Goal: Task Accomplishment & Management: Use online tool/utility

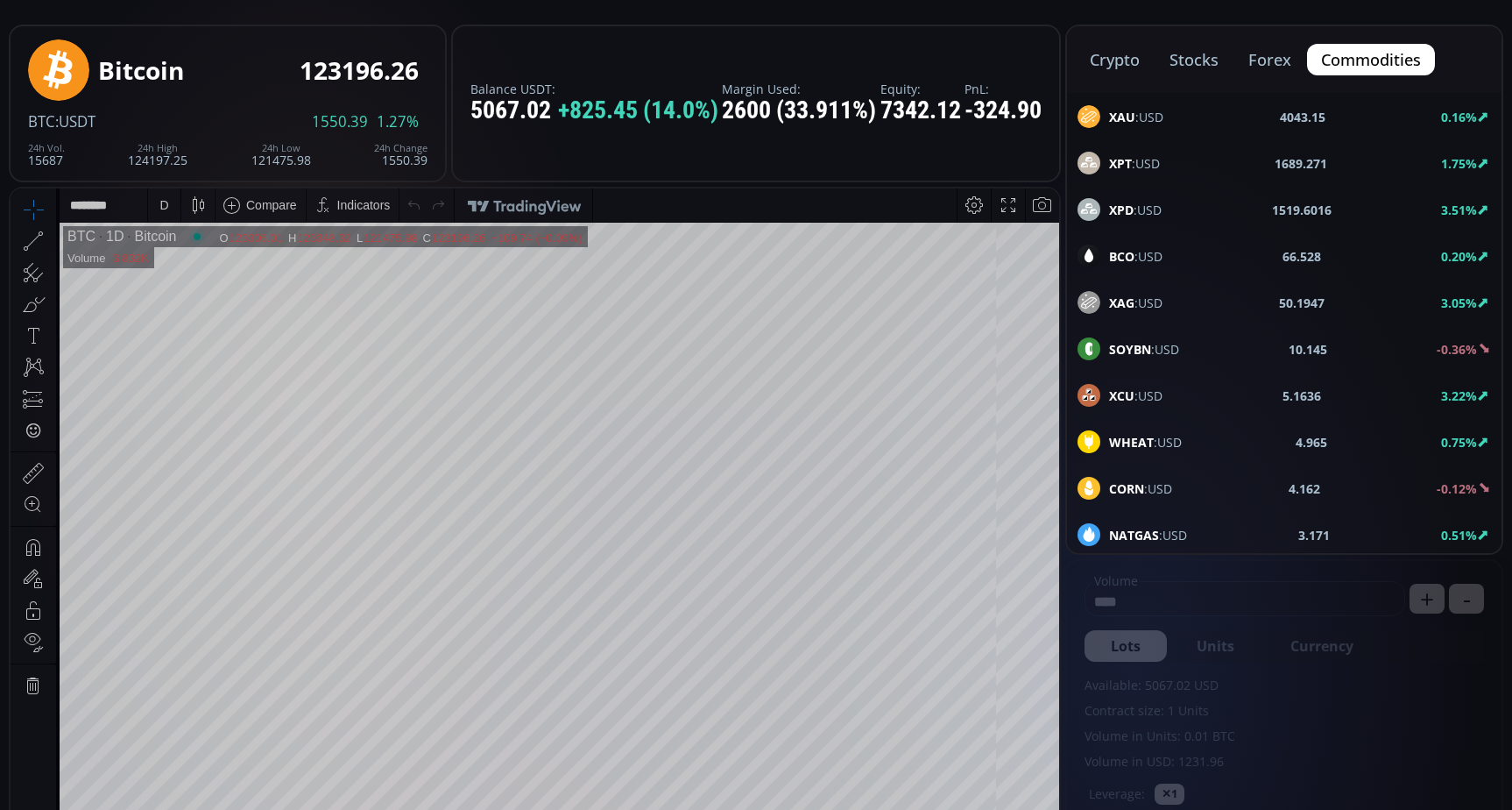
scroll to position [87, 0]
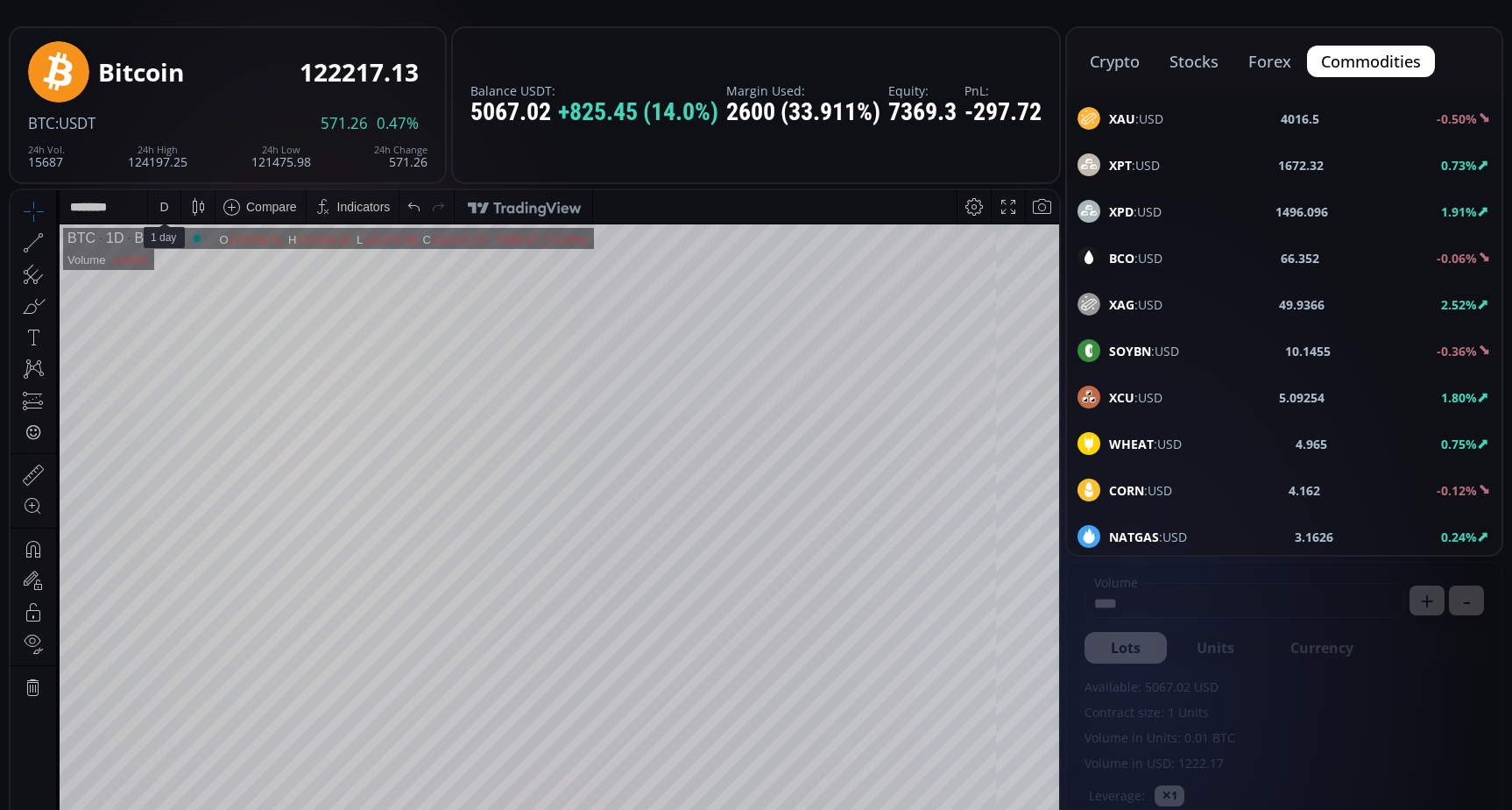
click at [150, 206] on div "D" at bounding box center [164, 207] width 32 height 33
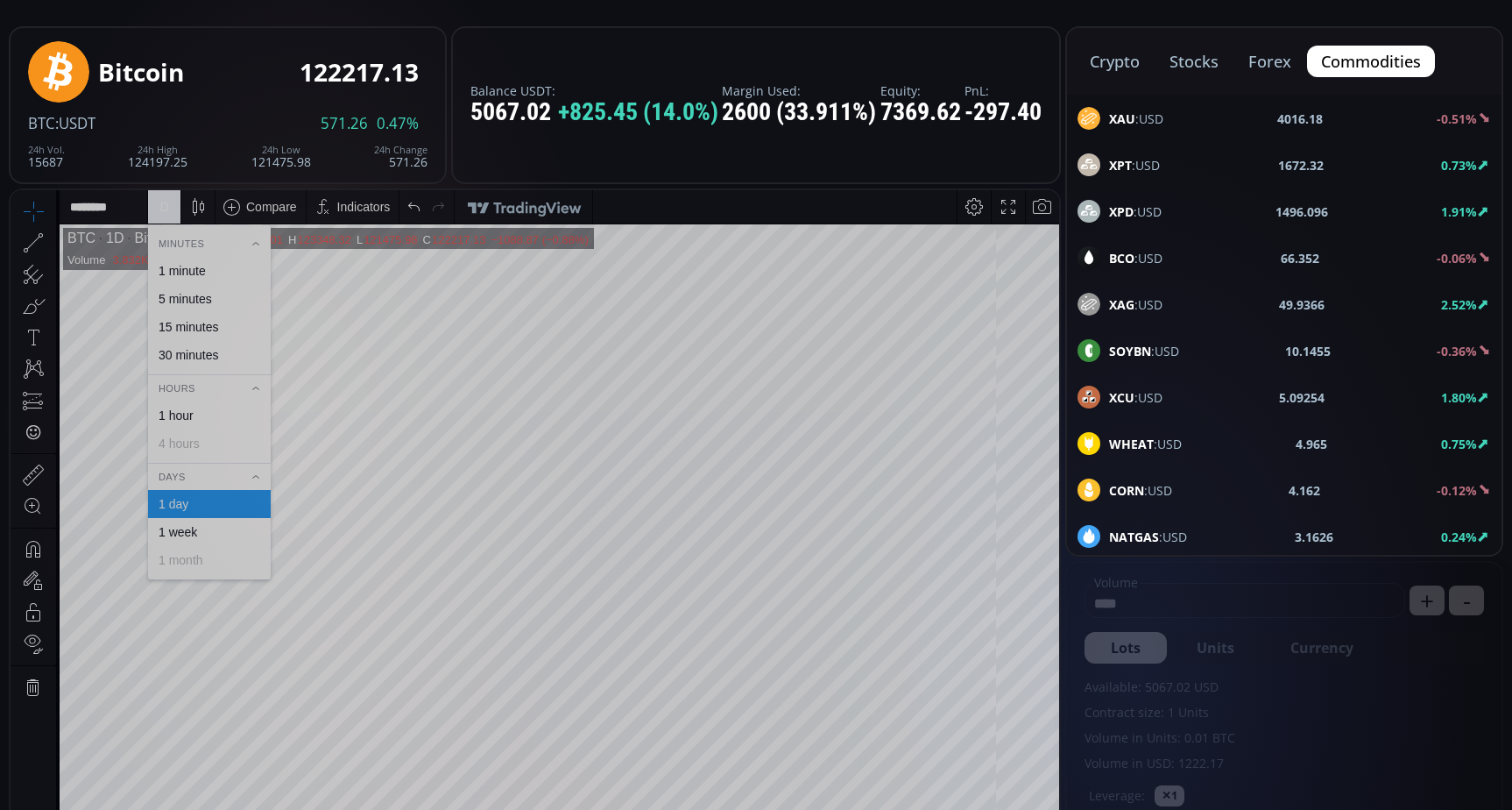
click at [182, 265] on div "1 minute" at bounding box center [182, 271] width 47 height 14
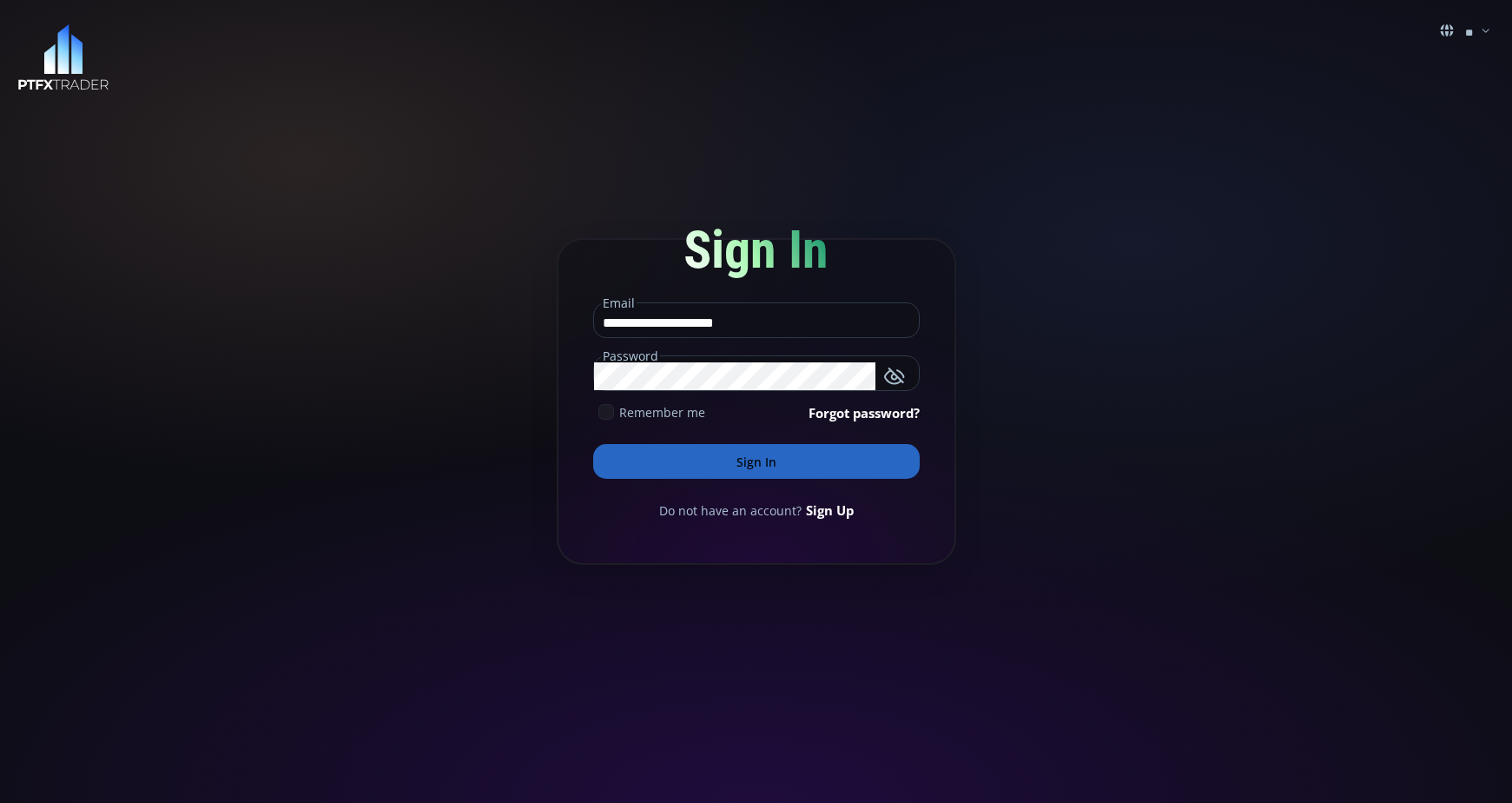
click at [776, 457] on button "Sign In" at bounding box center [756, 461] width 326 height 34
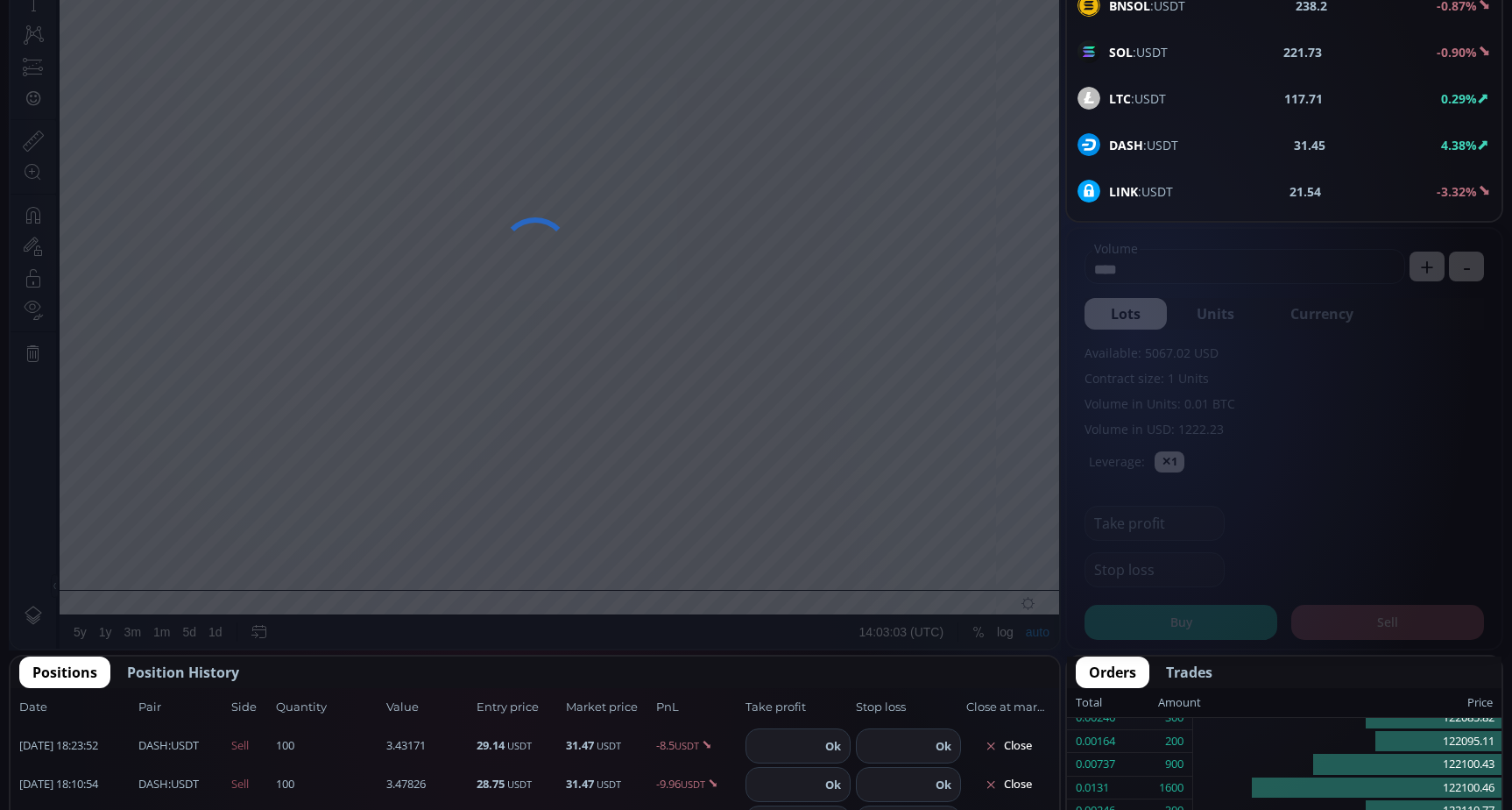
scroll to position [438, 0]
